Goal: Task Accomplishment & Management: Use online tool/utility

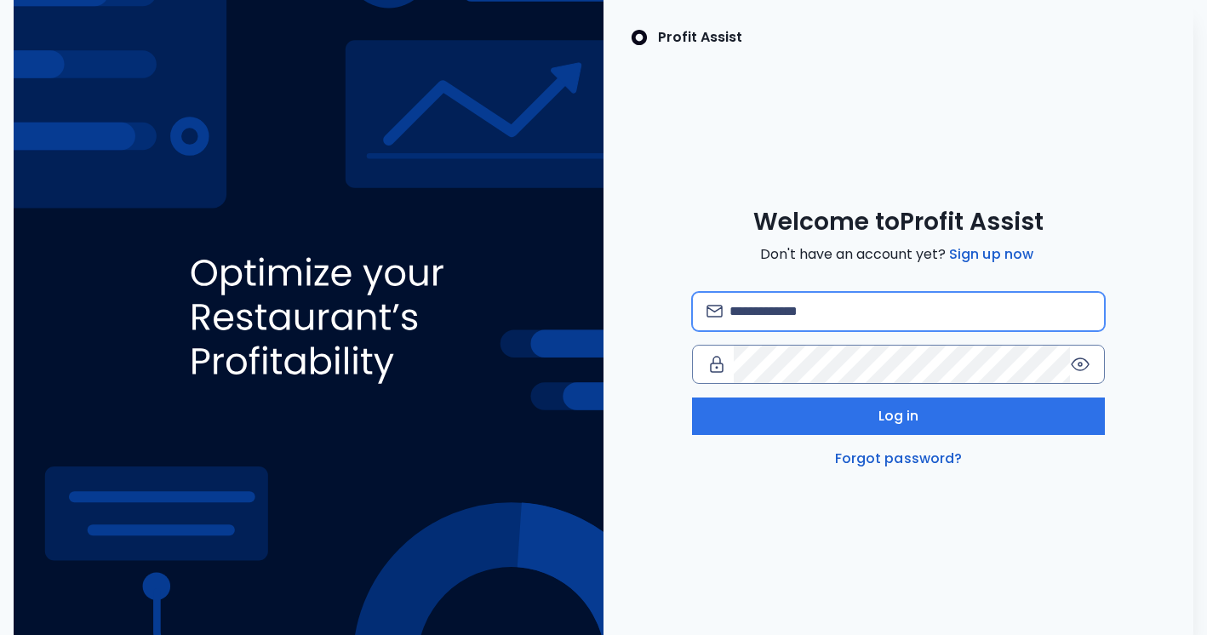
click at [778, 301] on input "email" at bounding box center [909, 311] width 361 height 37
type input "**********"
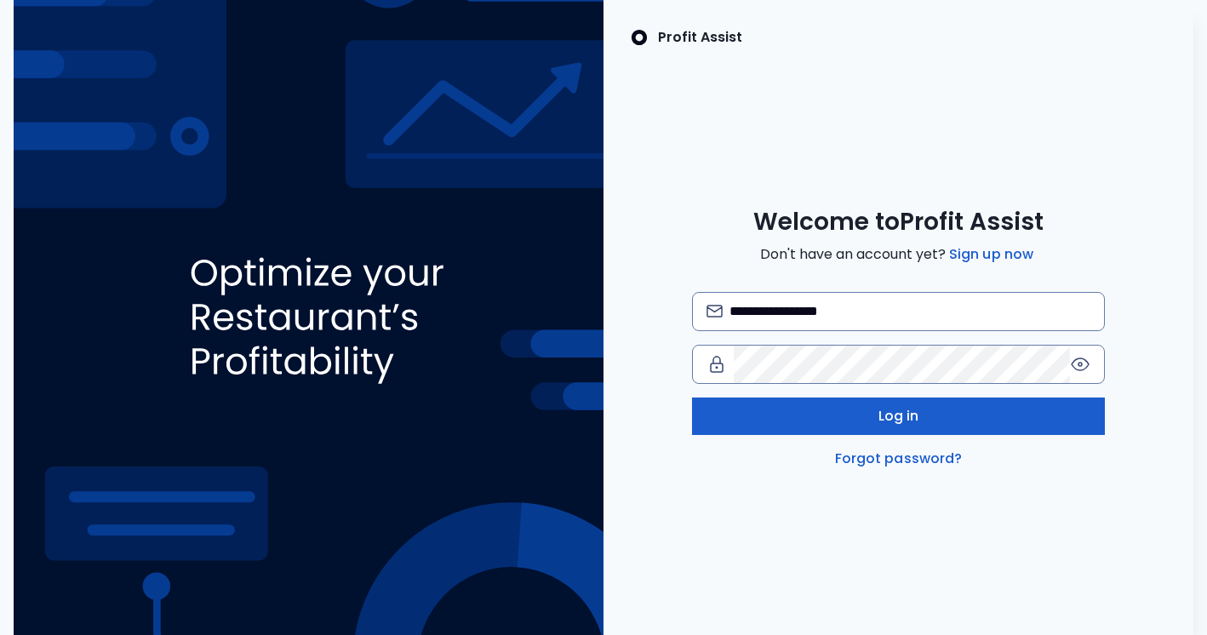
click at [893, 416] on span "Log in" at bounding box center [898, 416] width 41 height 20
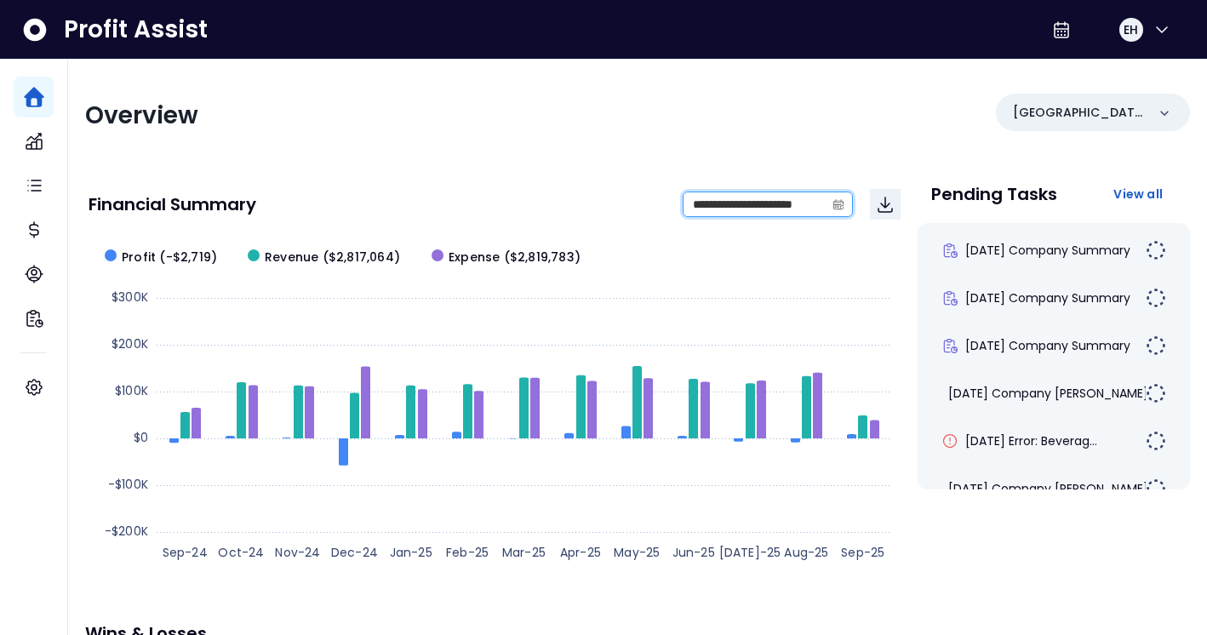
click at [724, 199] on input "**********" at bounding box center [753, 204] width 141 height 24
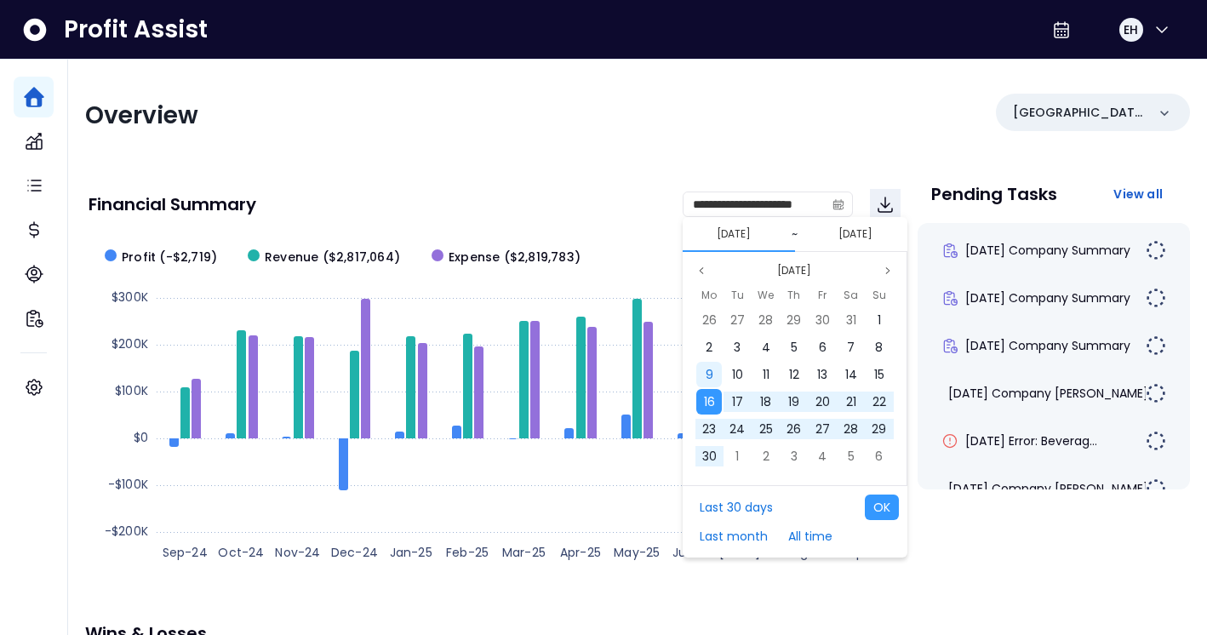
click at [712, 372] on span "9" at bounding box center [709, 374] width 8 height 17
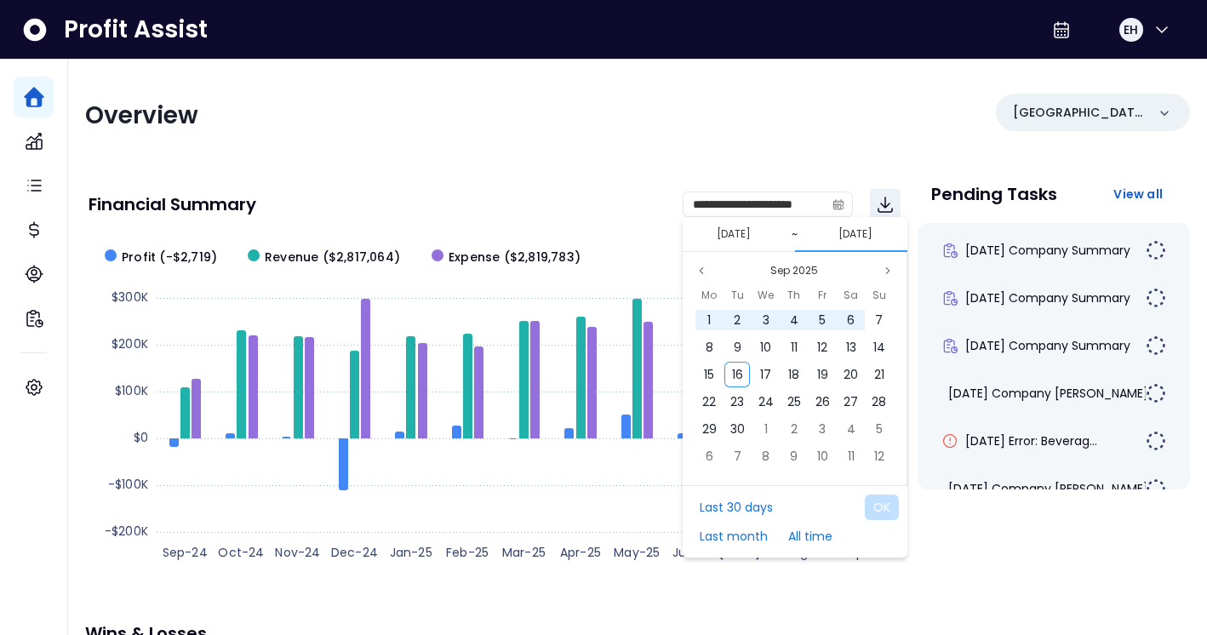
click at [838, 231] on button "[DATE]" at bounding box center [855, 234] width 48 height 20
click at [831, 232] on button "[DATE]" at bounding box center [855, 234] width 48 height 20
click at [802, 274] on button "Sep 2025" at bounding box center [793, 270] width 61 height 20
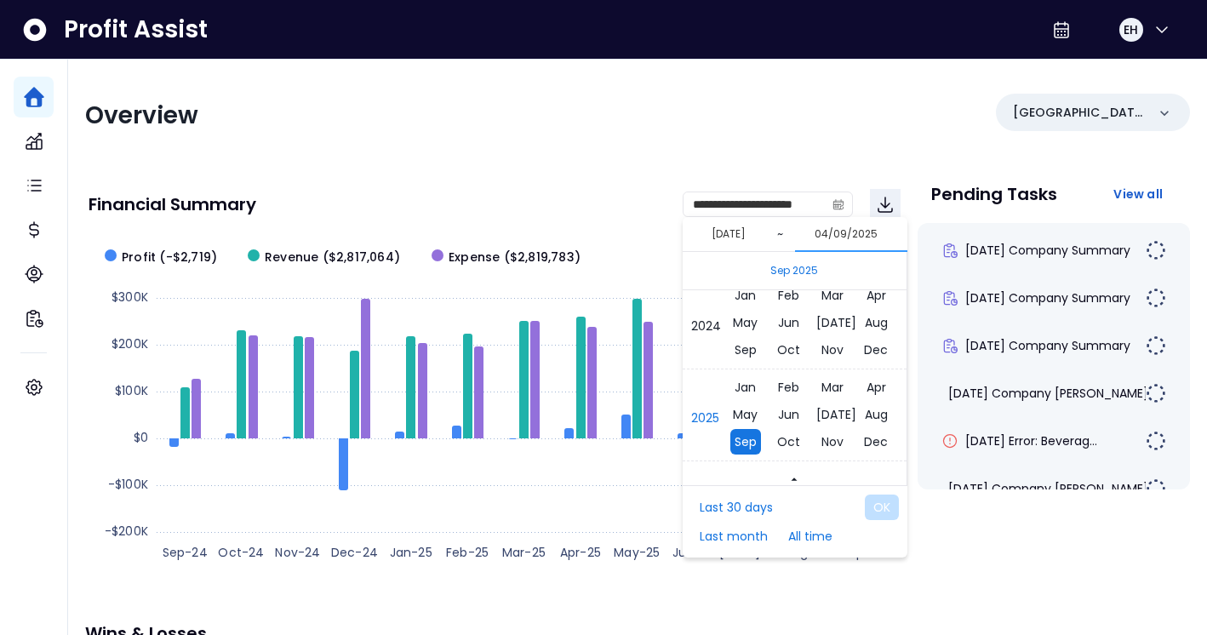
scroll to position [11395, 0]
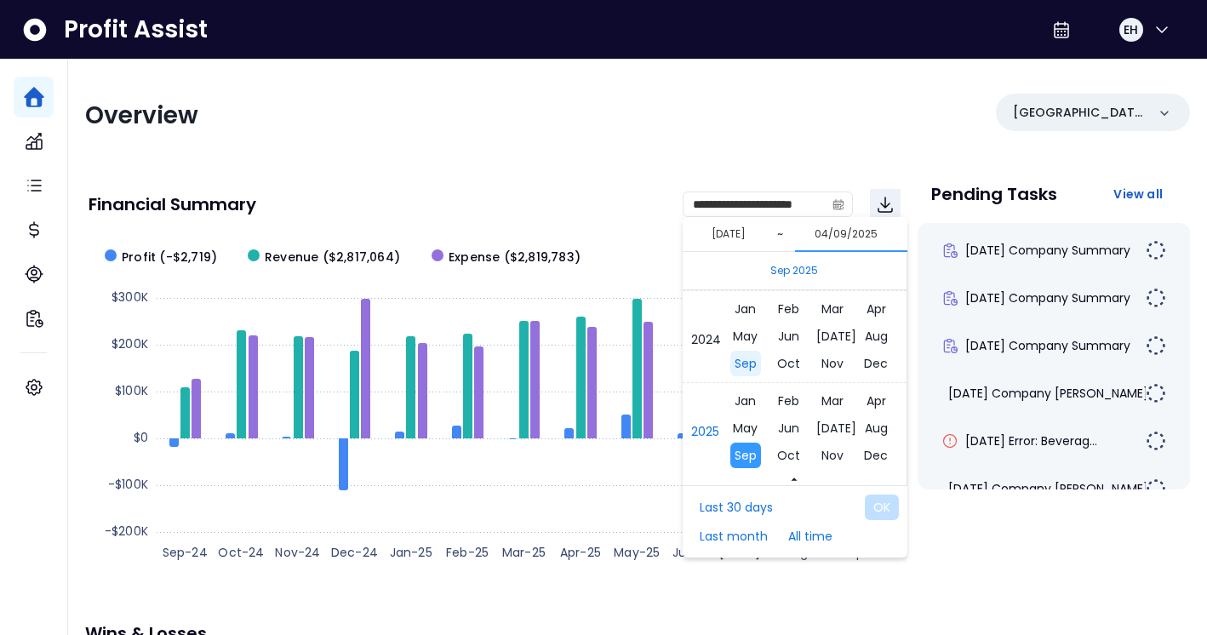
click at [743, 367] on span "Sep" at bounding box center [744, 364] width 31 height 26
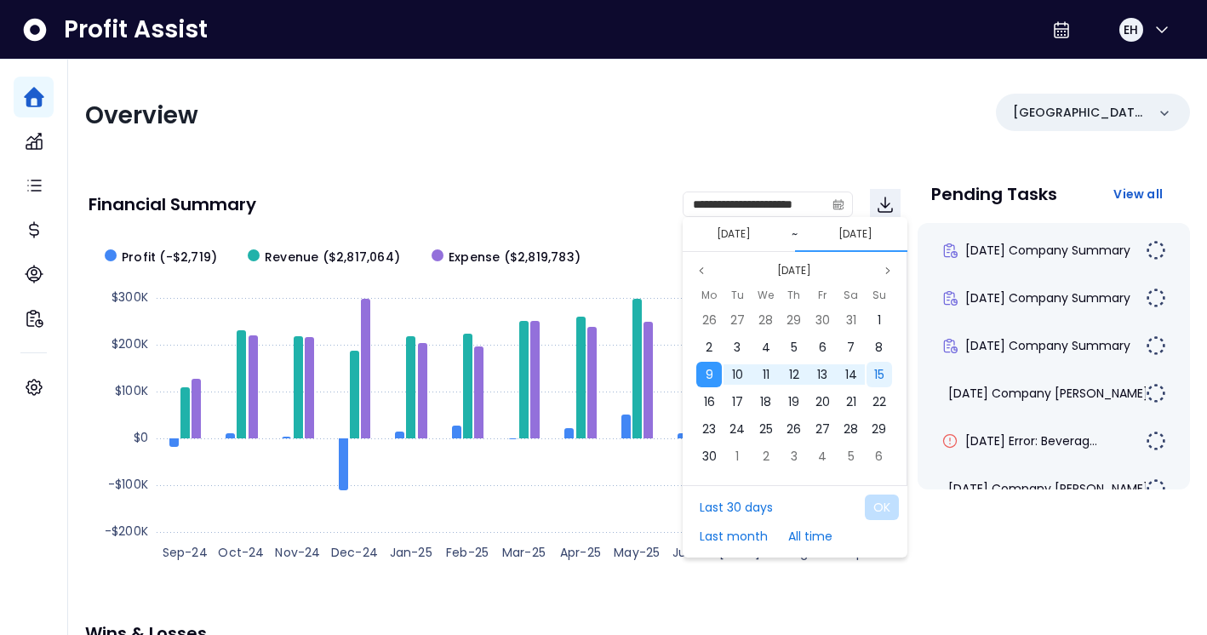
click at [886, 380] on div "15" at bounding box center [879, 375] width 26 height 26
click at [886, 503] on button "OK" at bounding box center [882, 507] width 34 height 26
type input "**********"
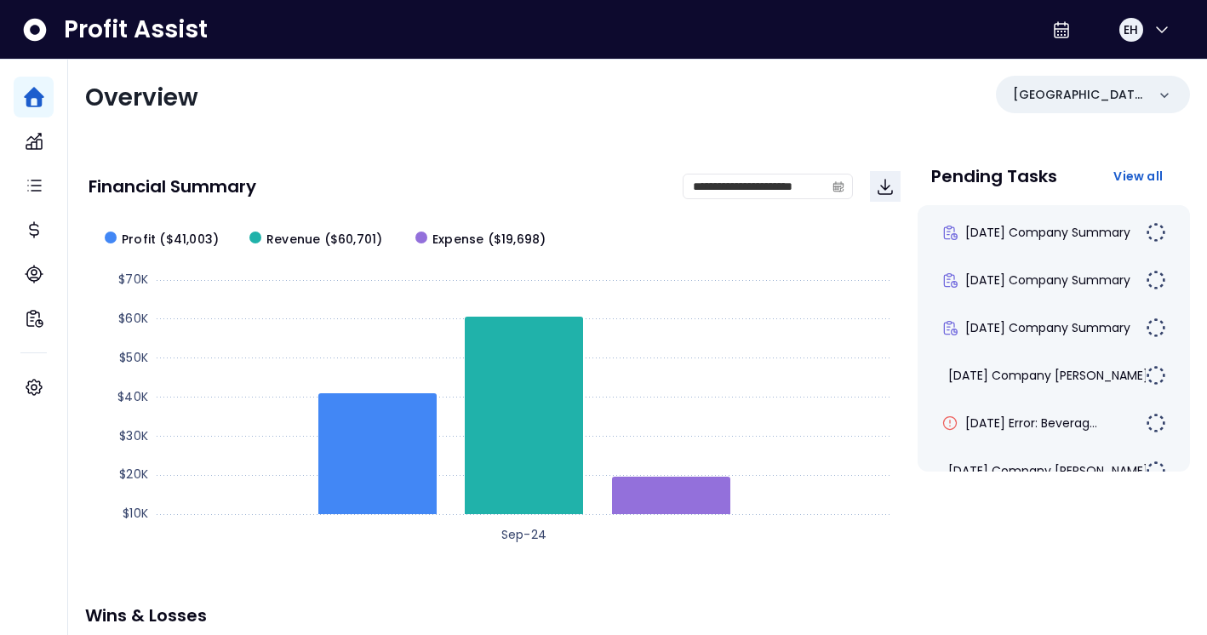
scroll to position [17, 0]
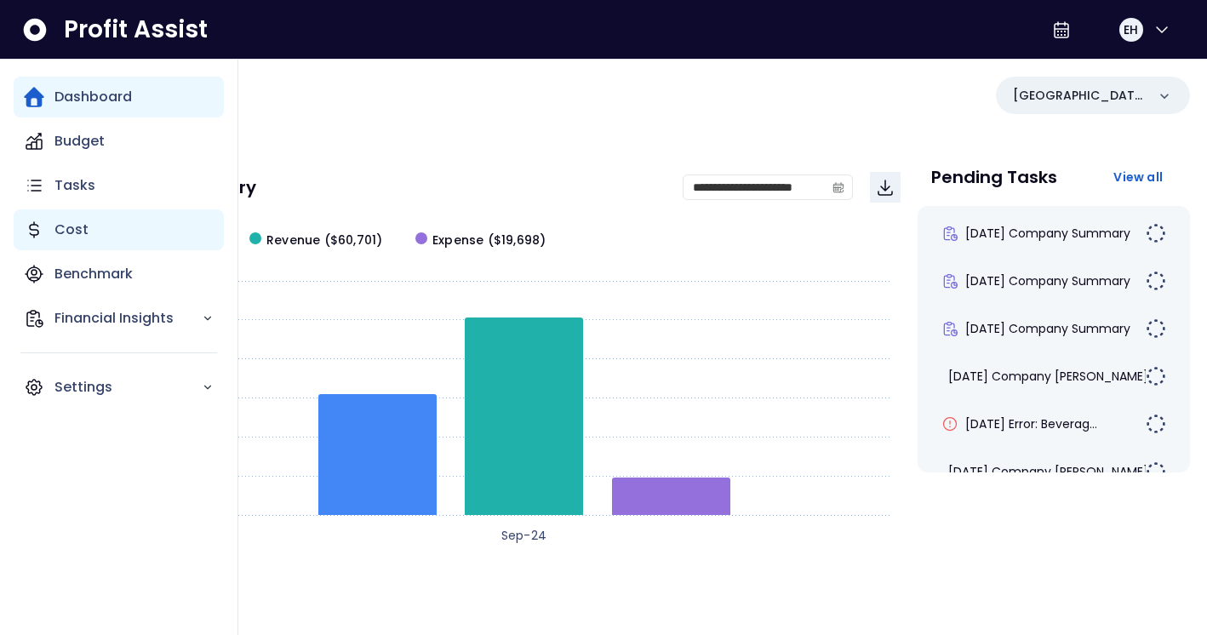
click at [78, 223] on p "Cost" at bounding box center [71, 230] width 34 height 20
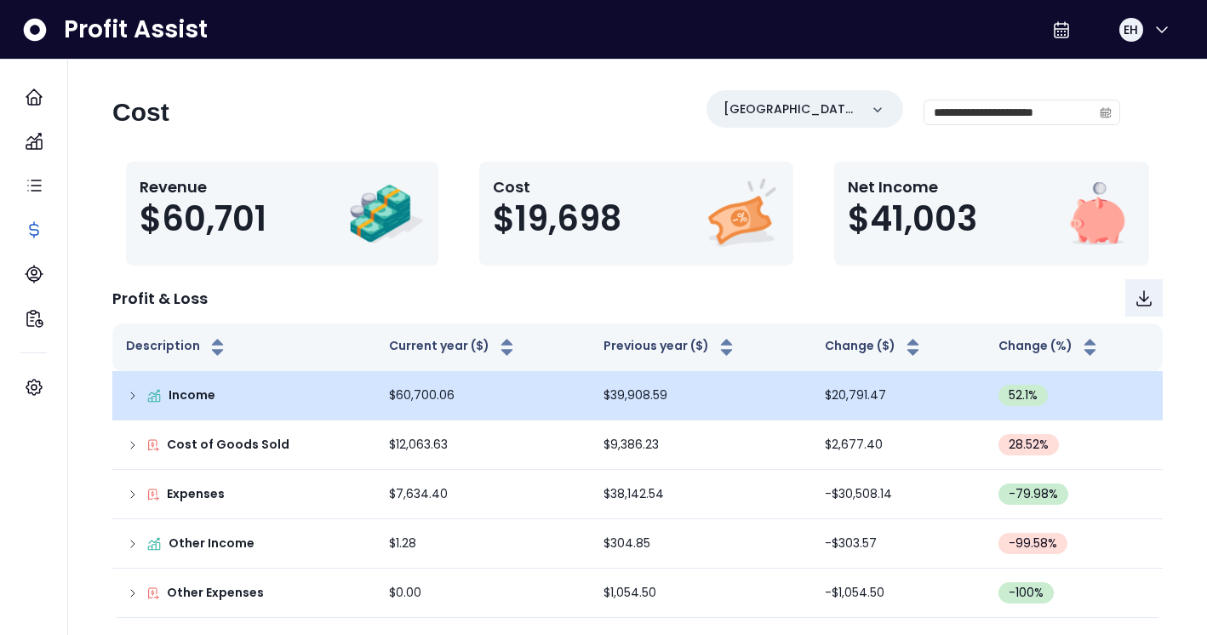
click at [135, 391] on icon at bounding box center [133, 396] width 14 height 14
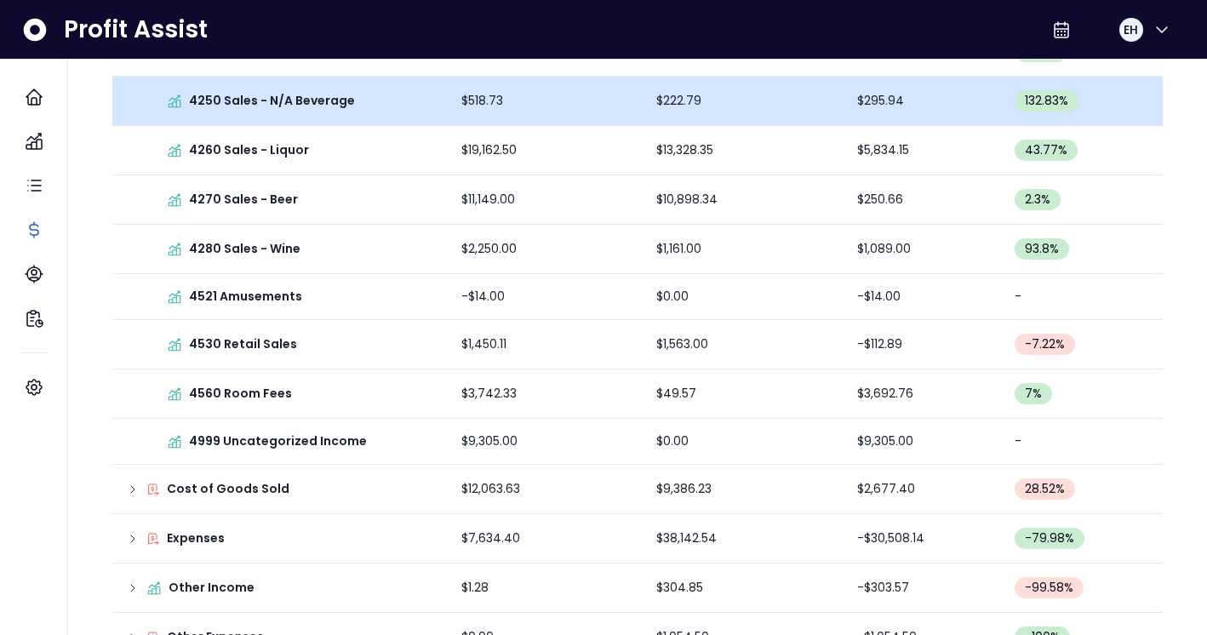
scroll to position [402, 0]
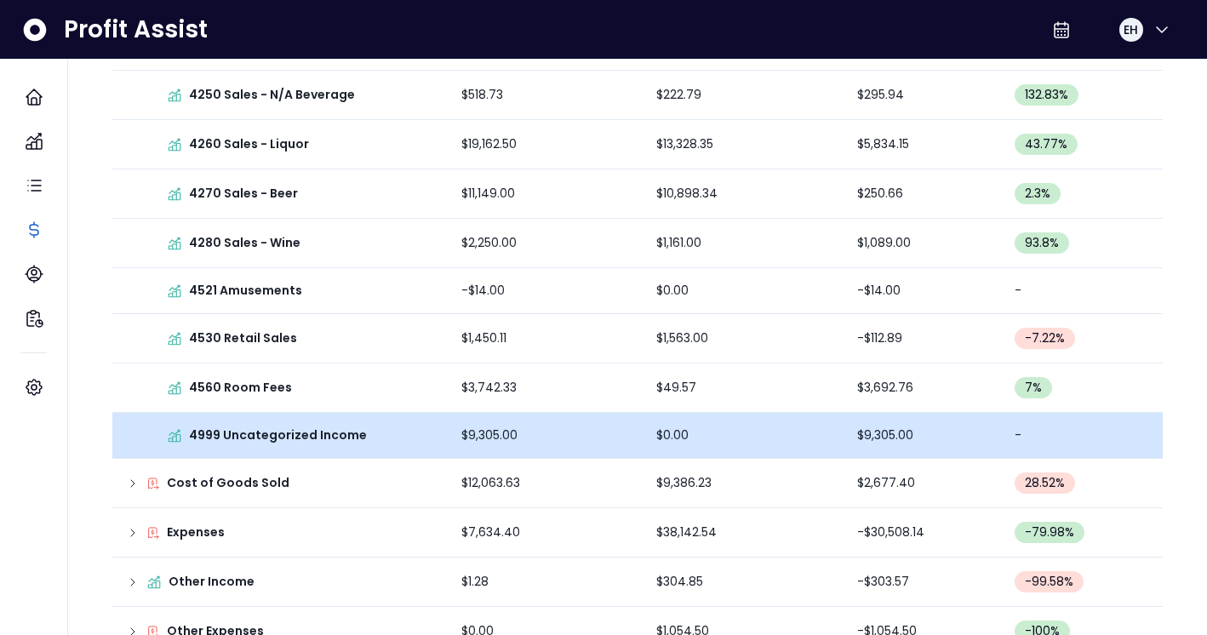
click at [482, 437] on td "$9,305.00" at bounding box center [545, 436] width 195 height 46
drag, startPoint x: 607, startPoint y: 445, endPoint x: 297, endPoint y: 442, distance: 309.8
click at [297, 442] on tr "4999 Uncategorized Income $9,305.00 $0.00 $9,305.00 -" at bounding box center [637, 436] width 1050 height 46
click at [621, 426] on td "$9,305.00" at bounding box center [545, 436] width 195 height 46
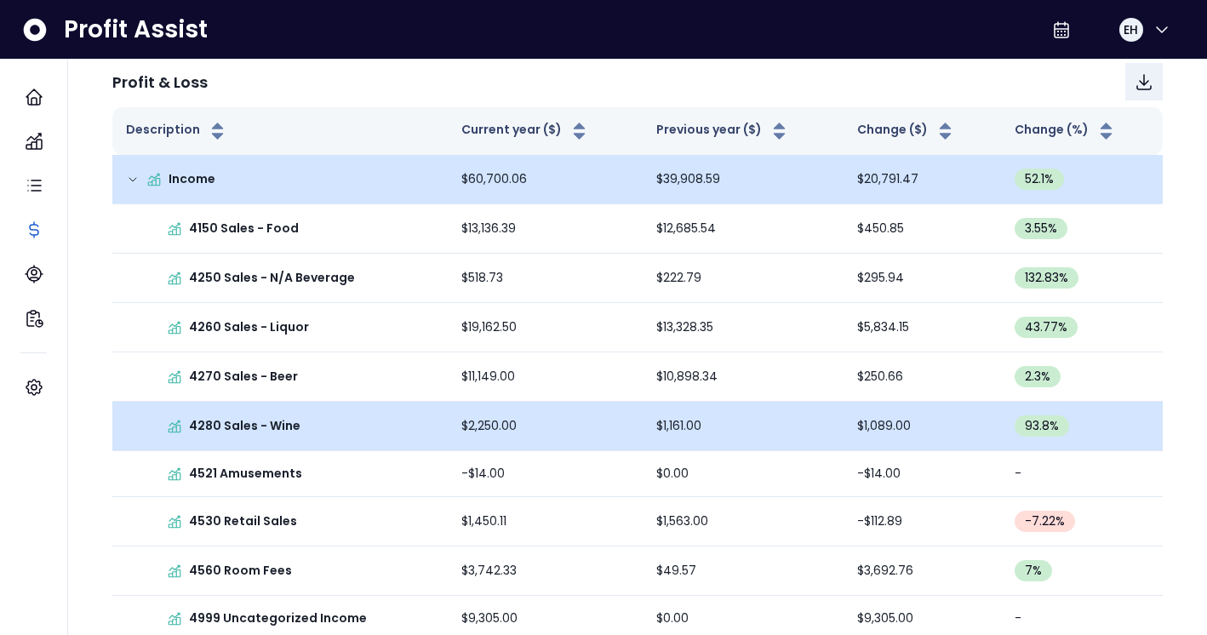
scroll to position [0, 0]
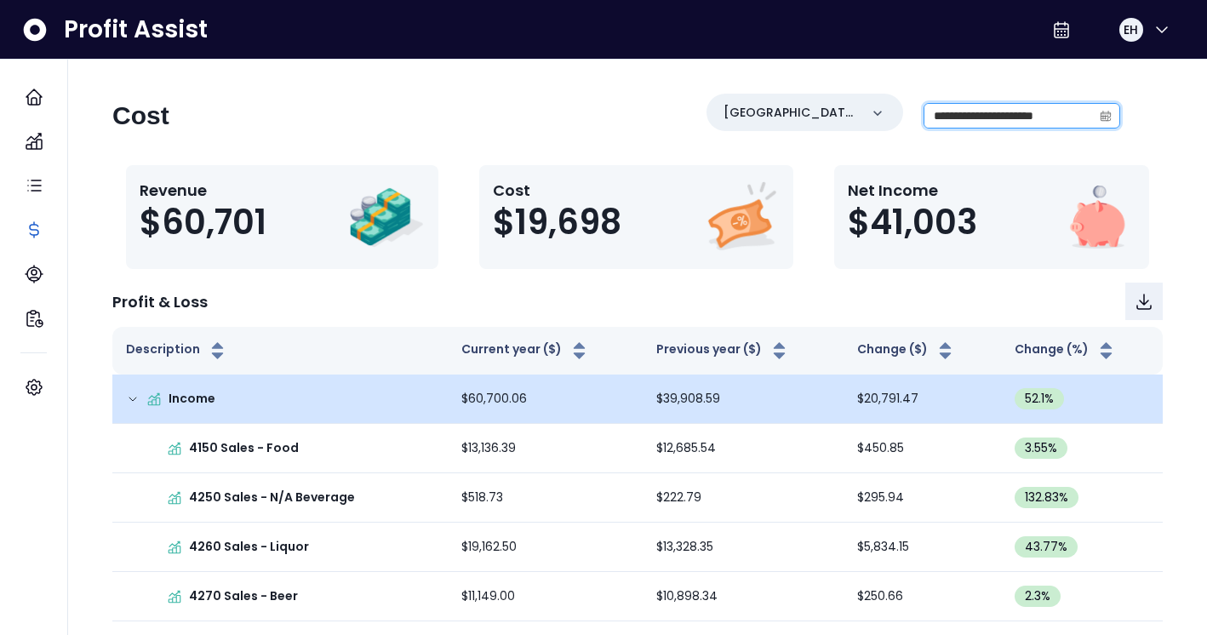
click at [951, 108] on input "**********" at bounding box center [1008, 116] width 168 height 24
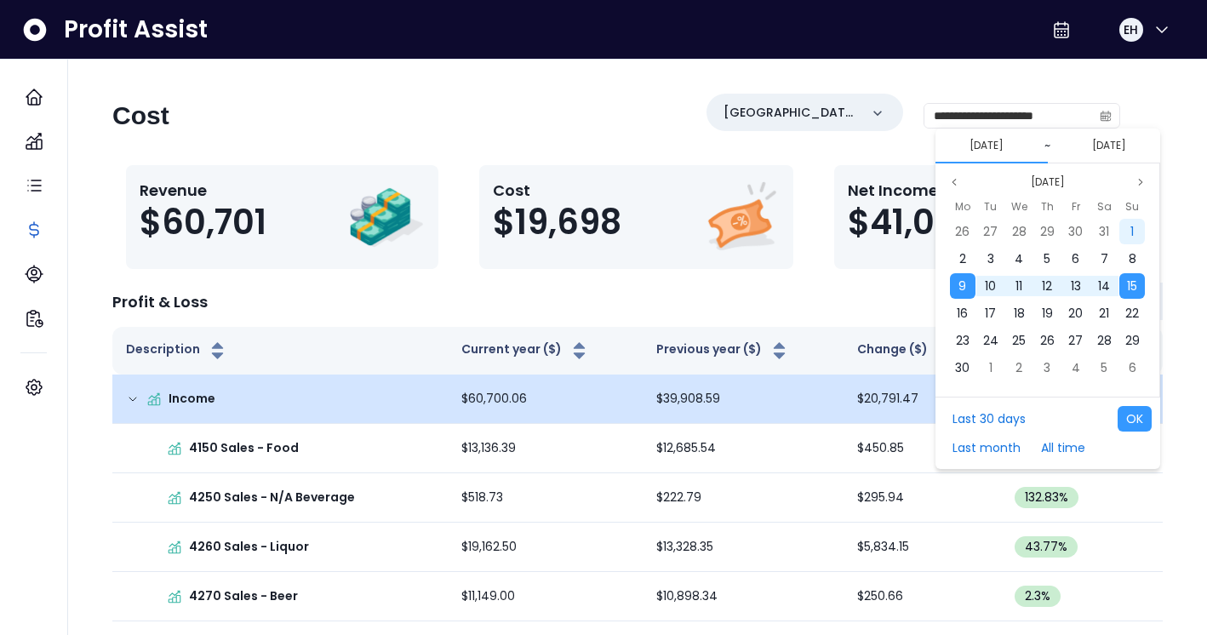
click at [1130, 233] on span "1" at bounding box center [1131, 231] width 3 height 17
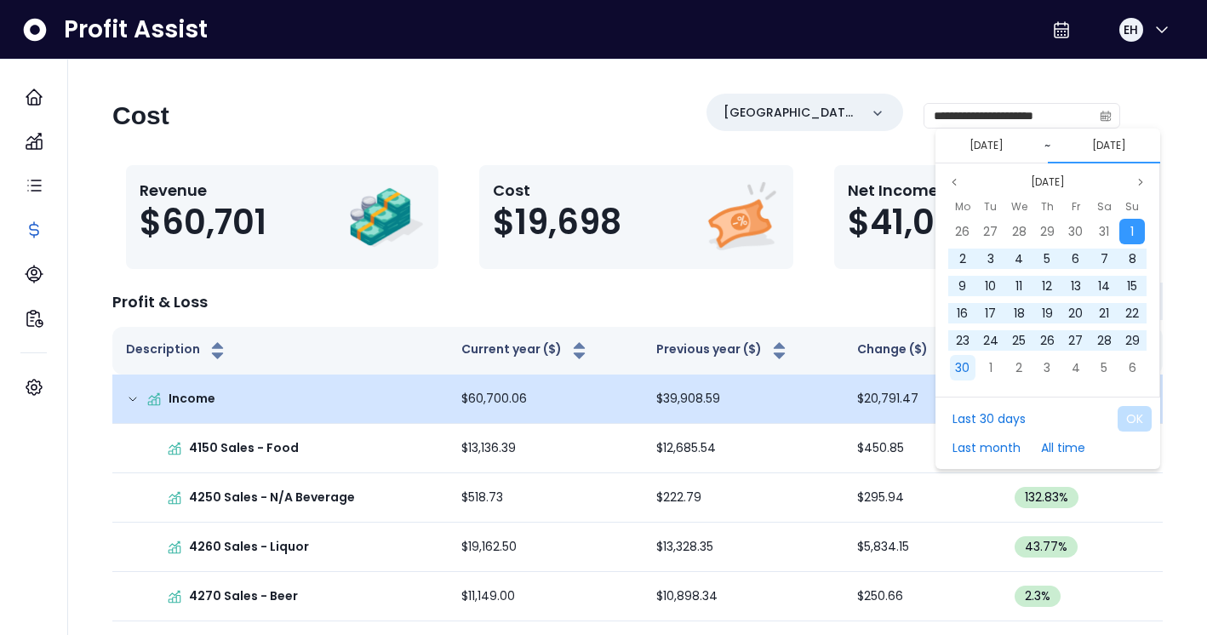
click at [951, 367] on div "30" at bounding box center [963, 368] width 26 height 26
click at [1132, 418] on button "OK" at bounding box center [1134, 419] width 34 height 26
type input "**********"
